Goal: Task Accomplishment & Management: Use online tool/utility

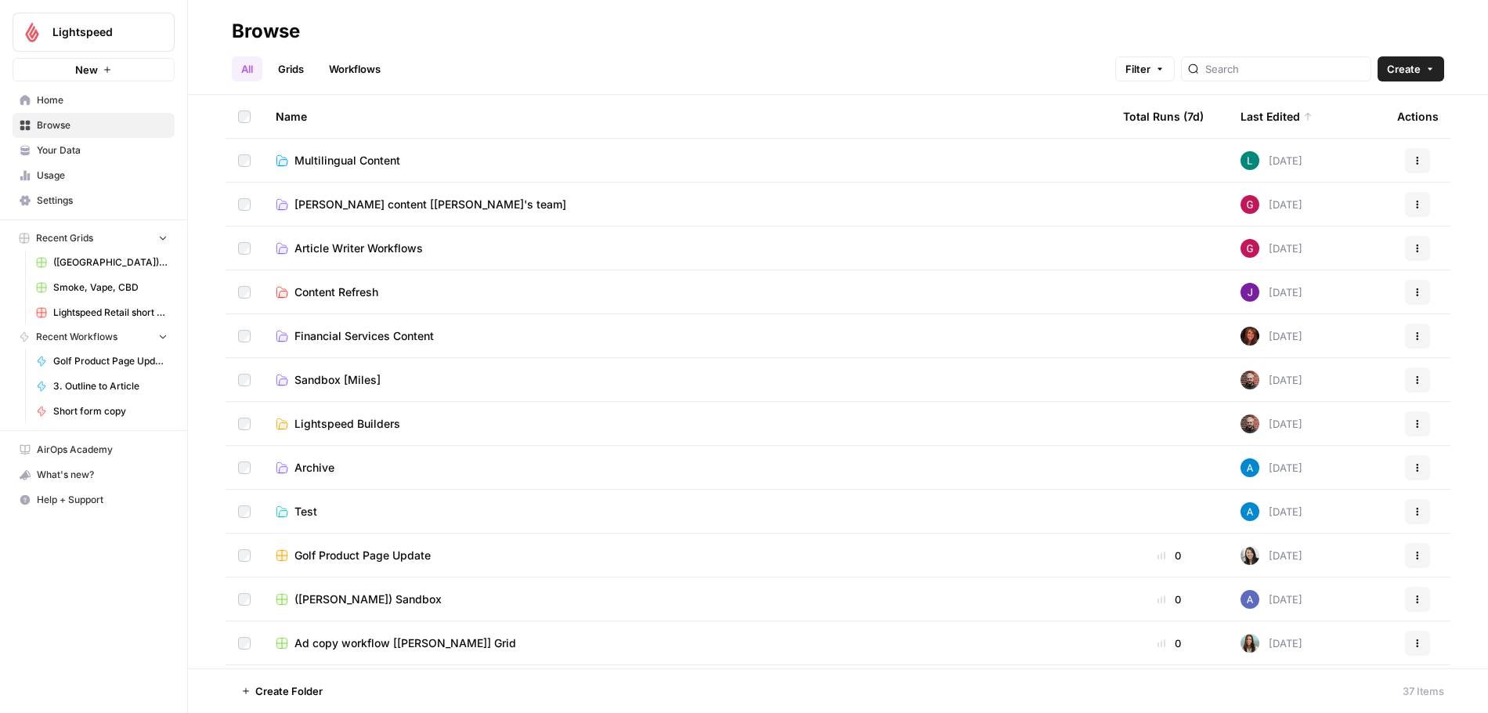
click at [1018, 52] on div "All Grids Workflows Filter Create" at bounding box center [838, 63] width 1212 height 38
click at [52, 97] on span "Home" at bounding box center [102, 100] width 131 height 14
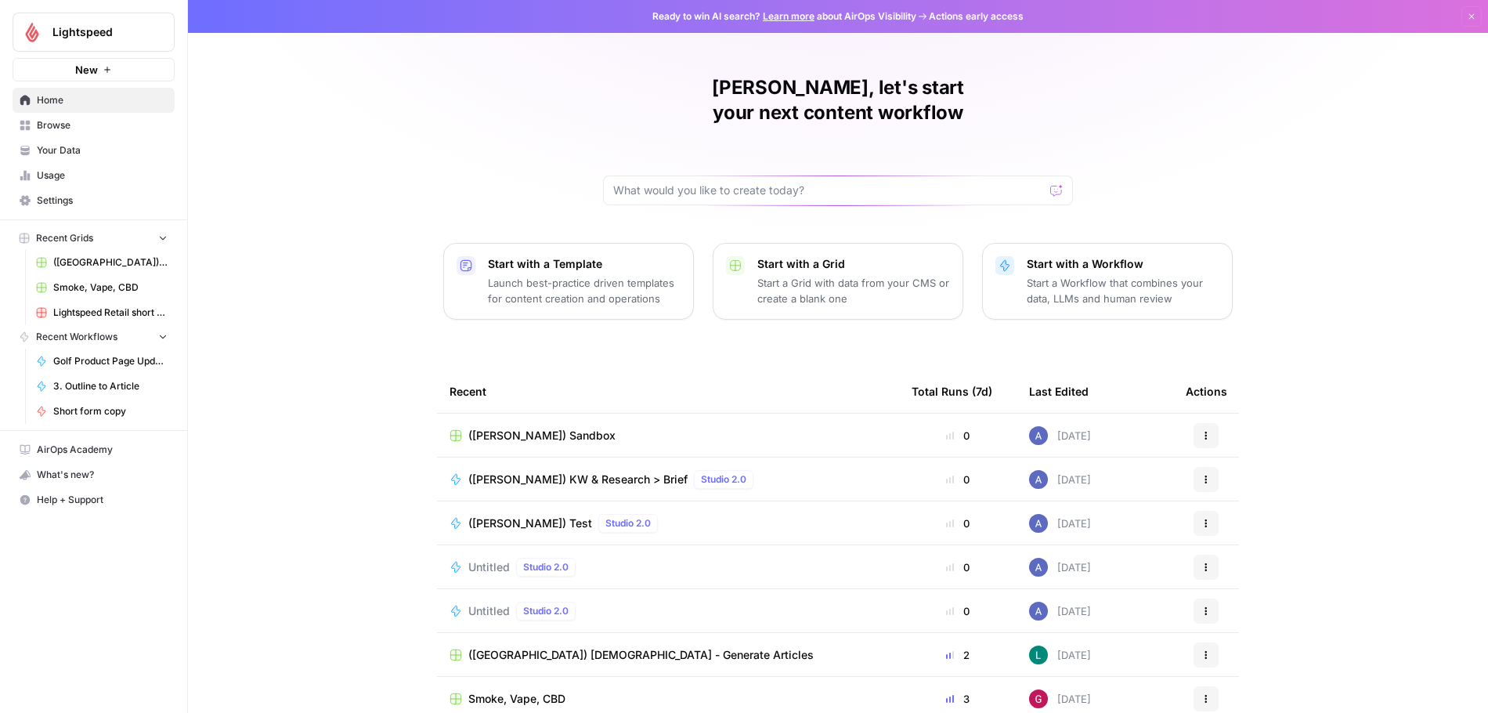
scroll to position [8, 0]
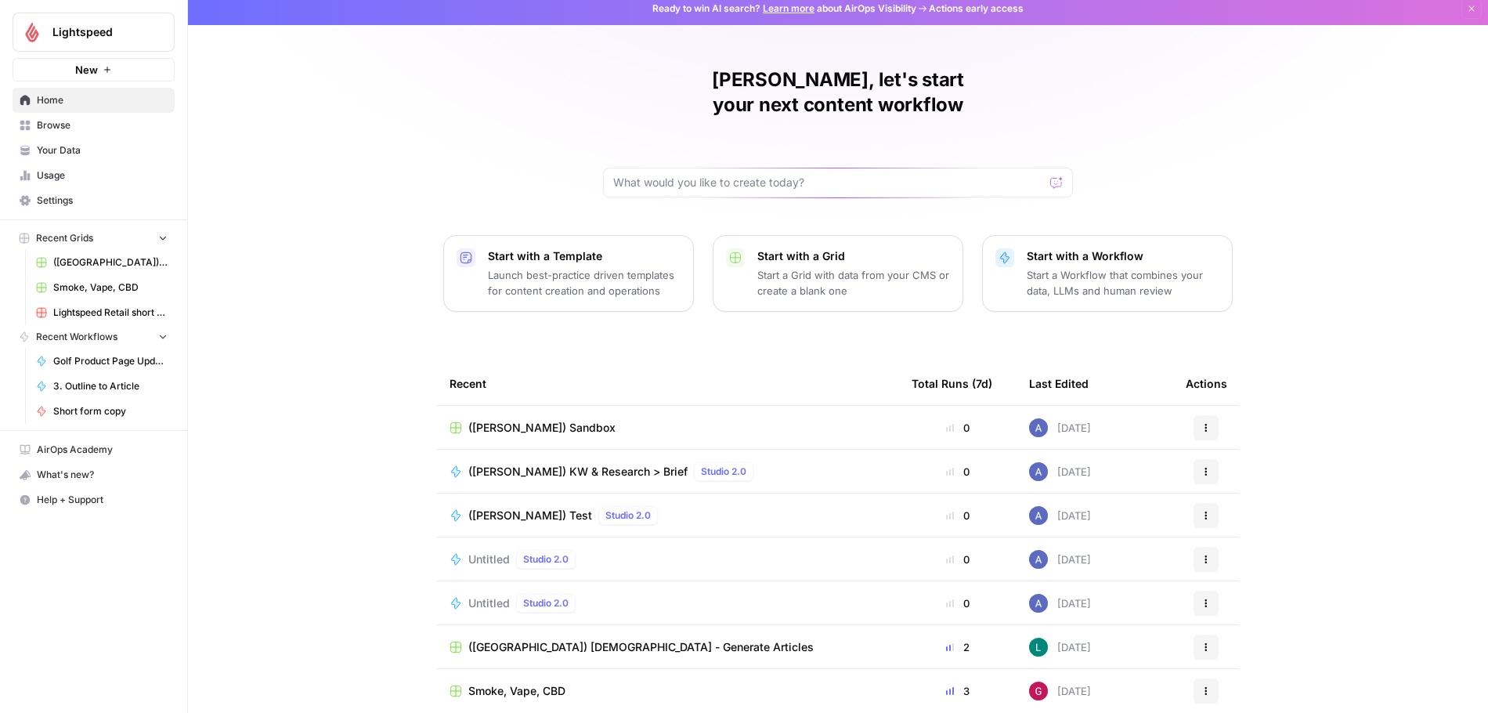
click at [520, 420] on span "([PERSON_NAME]) Sandbox" at bounding box center [541, 428] width 147 height 16
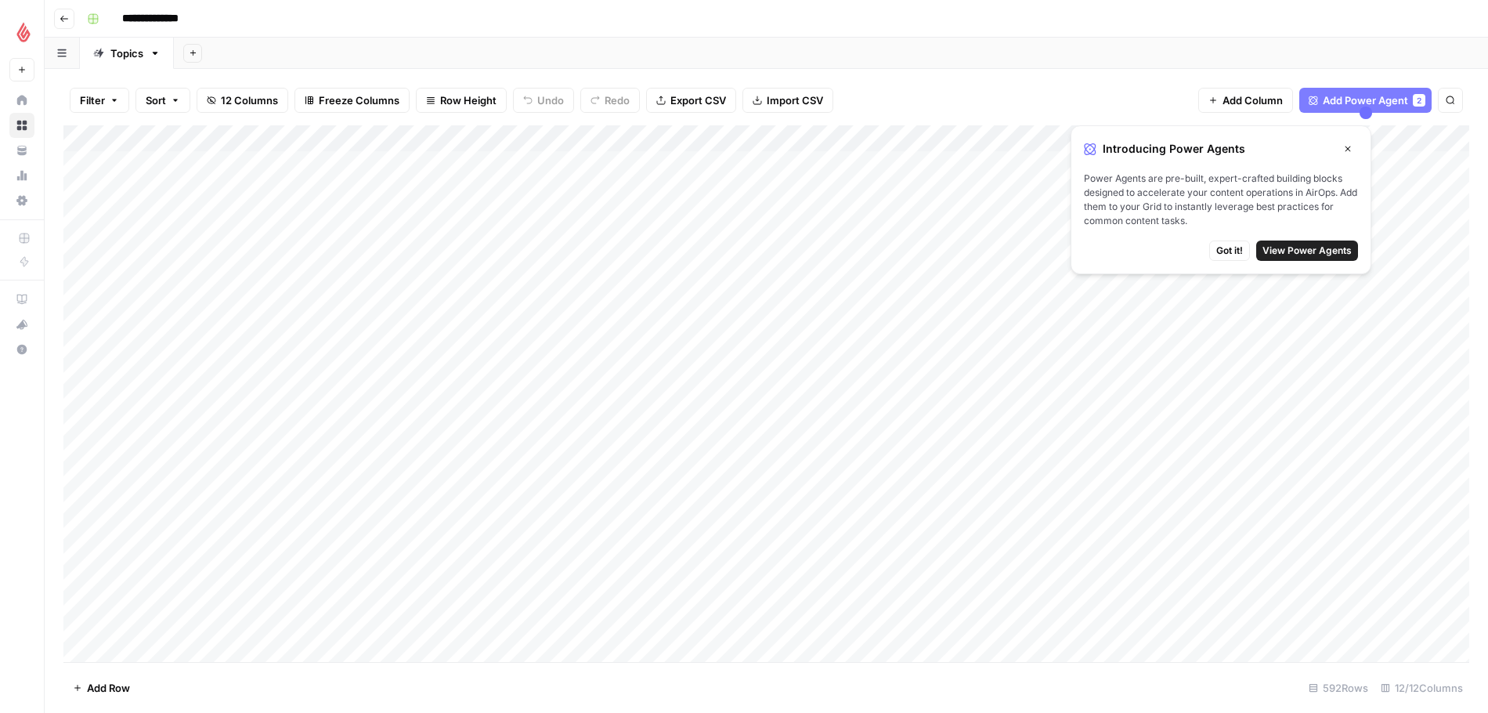
drag, startPoint x: 1346, startPoint y: 147, endPoint x: 1309, endPoint y: 155, distance: 37.6
click at [1346, 147] on icon "button" at bounding box center [1347, 148] width 5 height 5
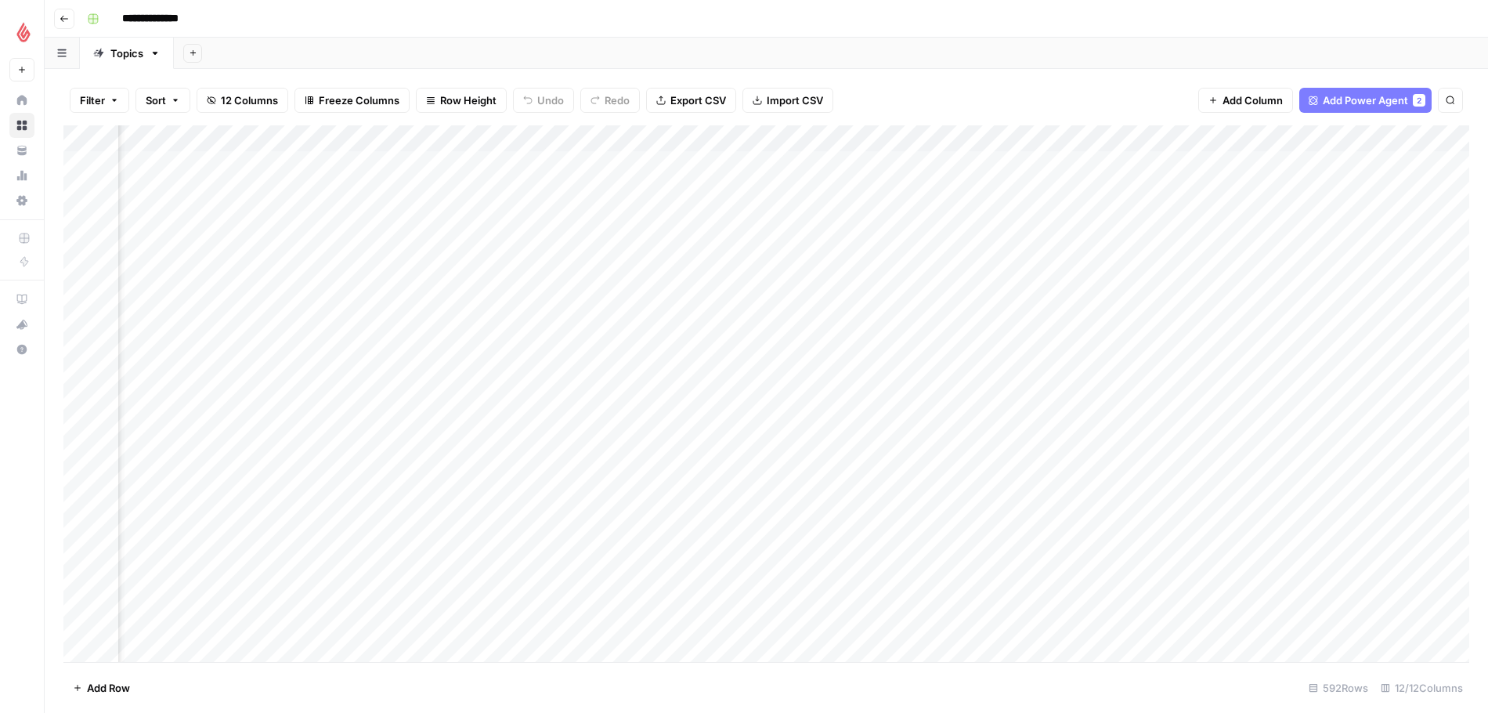
scroll to position [0, 1083]
click at [1367, 138] on div "Add Column" at bounding box center [766, 393] width 1406 height 536
